Goal: Navigation & Orientation: Understand site structure

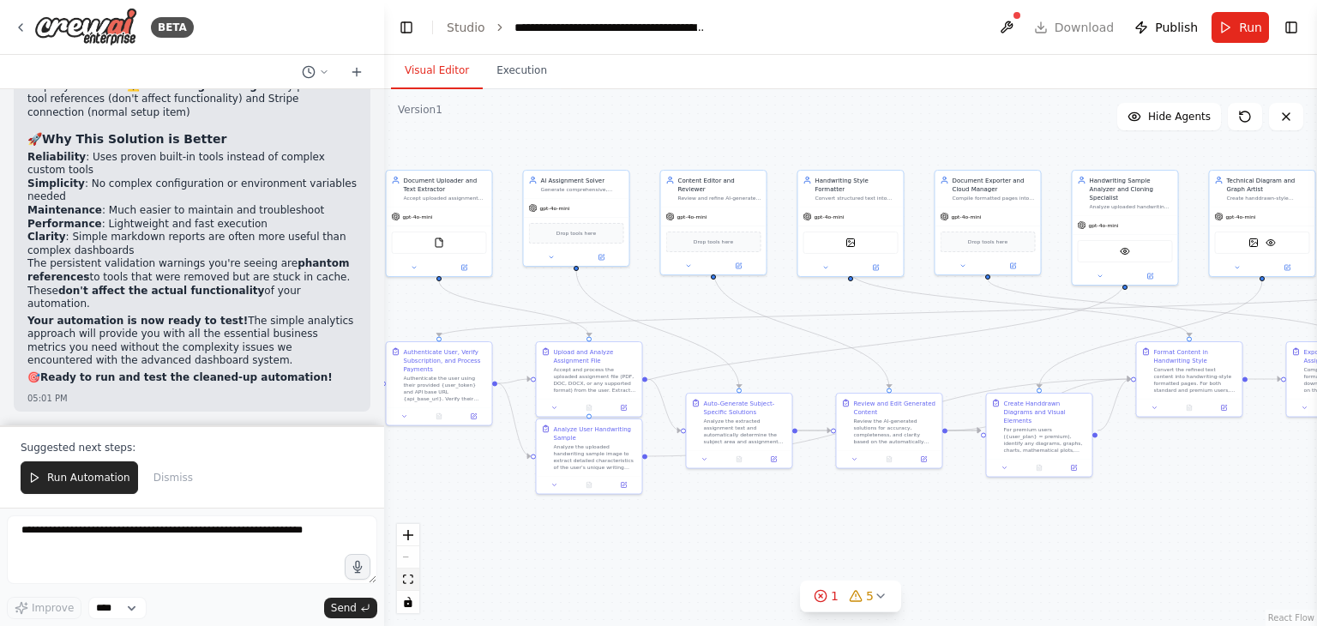
click at [409, 576] on icon "fit view" at bounding box center [408, 579] width 10 height 9
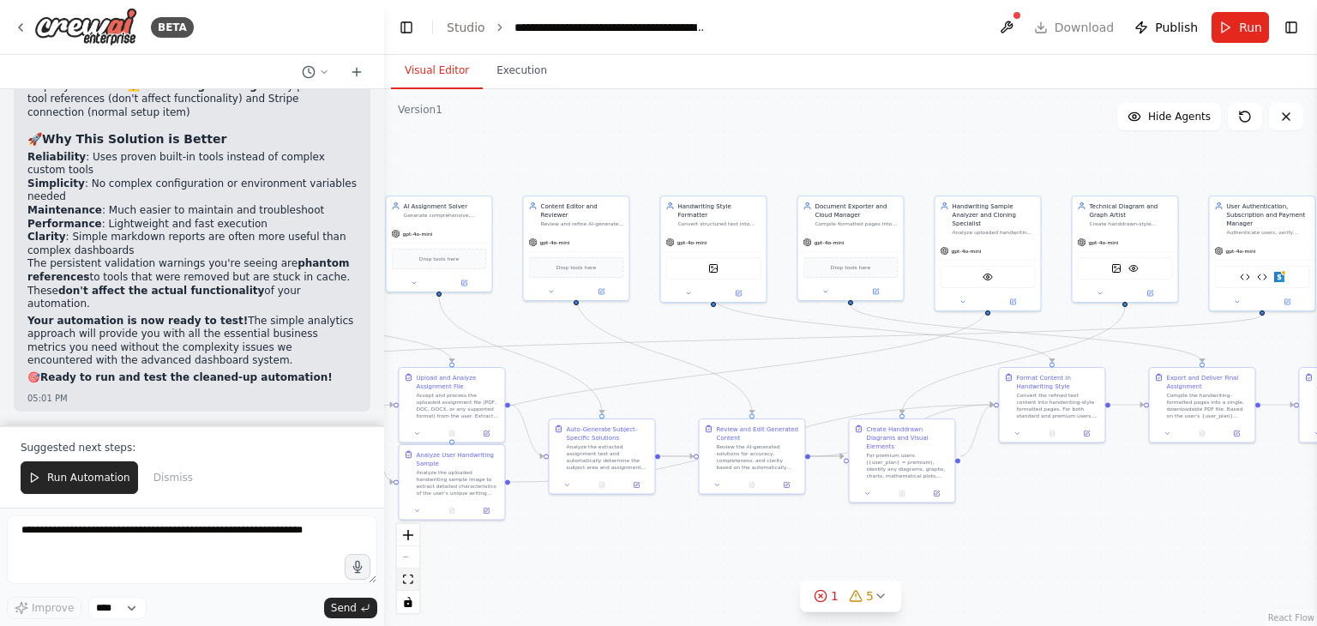
click at [403, 580] on icon "fit view" at bounding box center [408, 579] width 10 height 9
drag, startPoint x: 403, startPoint y: 580, endPoint x: 573, endPoint y: 423, distance: 231.2
click at [573, 423] on div ".deletable-edge-delete-btn { width: 20px; height: 20px; border: 0px solid #ffff…" at bounding box center [850, 357] width 933 height 537
click at [403, 533] on icon "zoom in" at bounding box center [408, 535] width 10 height 10
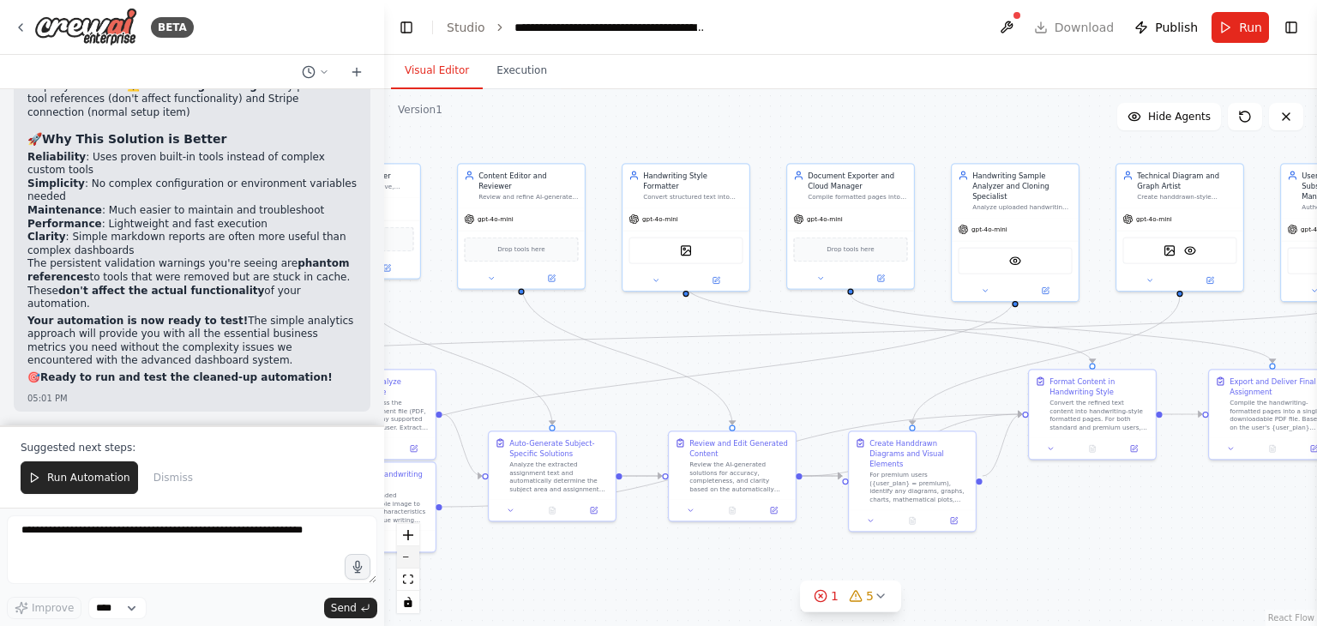
click at [410, 557] on icon "zoom out" at bounding box center [408, 558] width 10 height 2
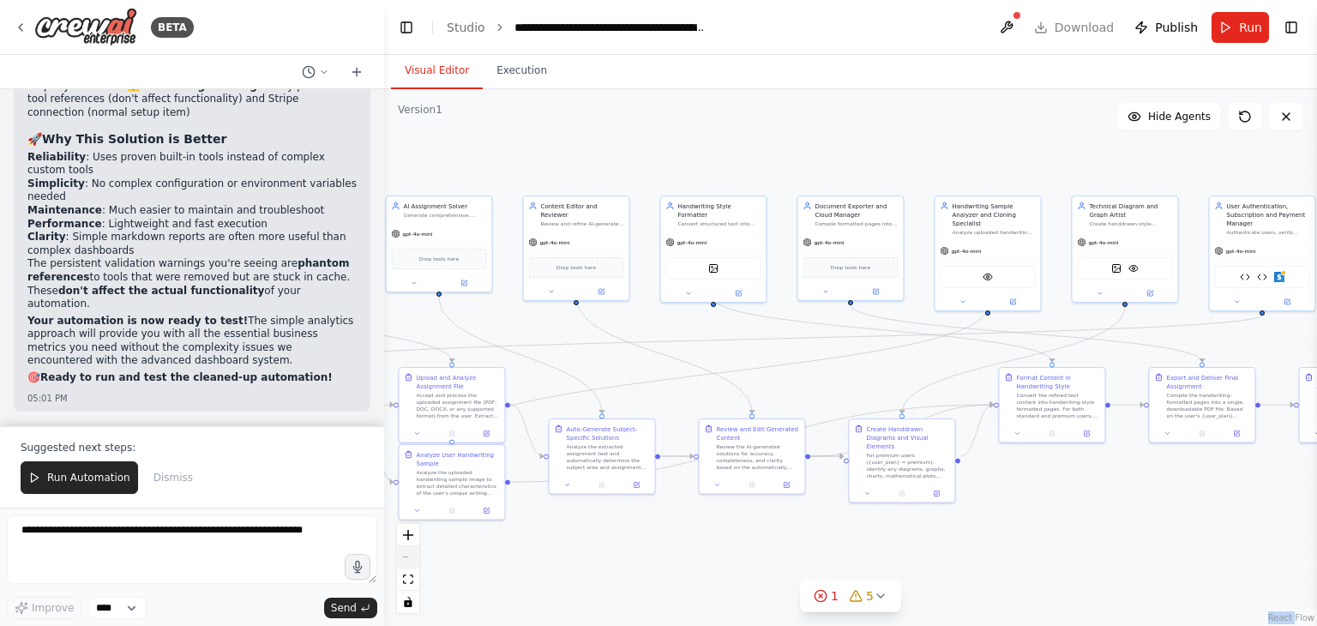
click at [410, 557] on div "React Flow controls" at bounding box center [408, 568] width 22 height 89
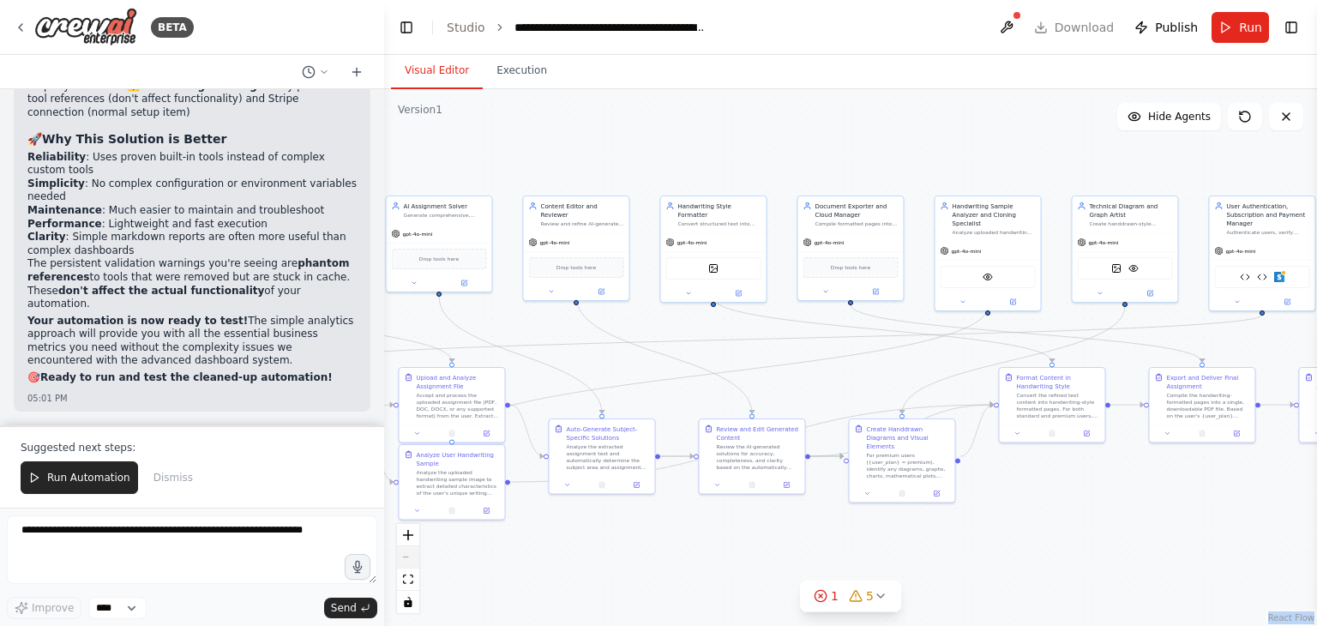
click at [410, 557] on div "React Flow controls" at bounding box center [408, 568] width 22 height 89
